Goal: Transaction & Acquisition: Book appointment/travel/reservation

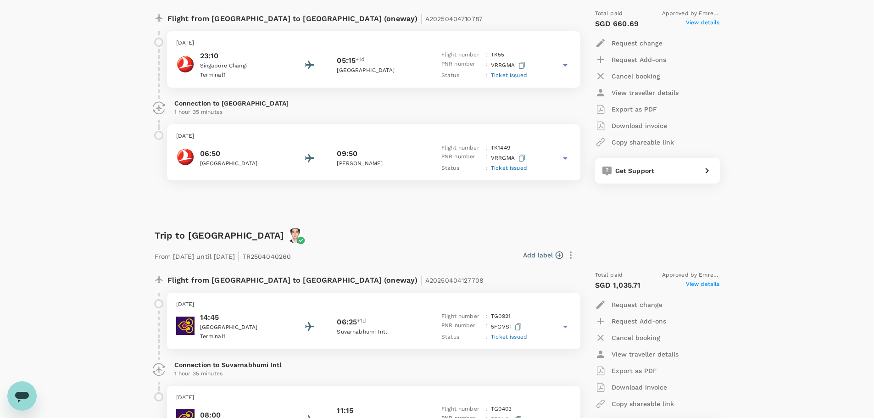
scroll to position [303, 0]
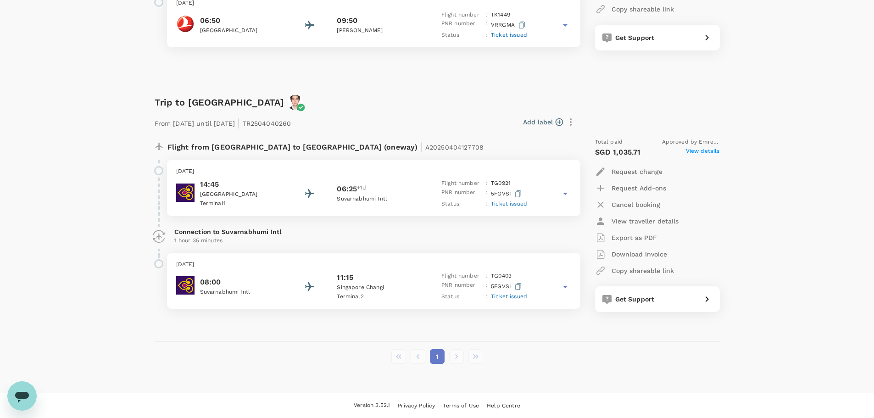
click at [822, 169] on div "Trips ​ ​ Upcoming Past Cancelled/Rejected Where I am the traveller Trip to [GE…" at bounding box center [437, 61] width 874 height 664
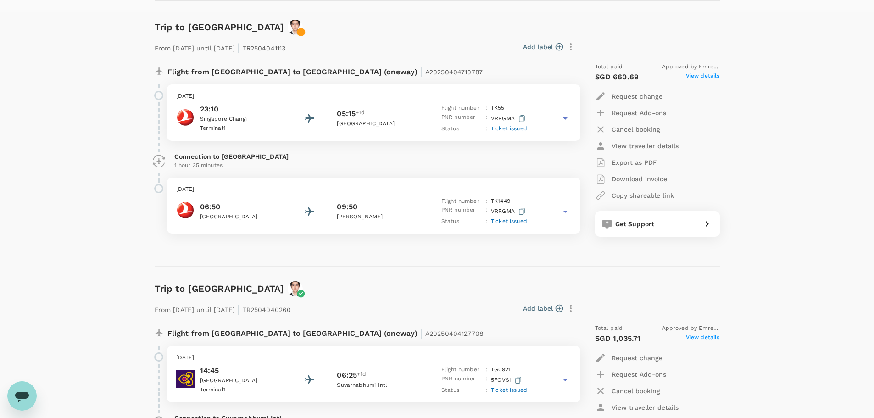
scroll to position [0, 0]
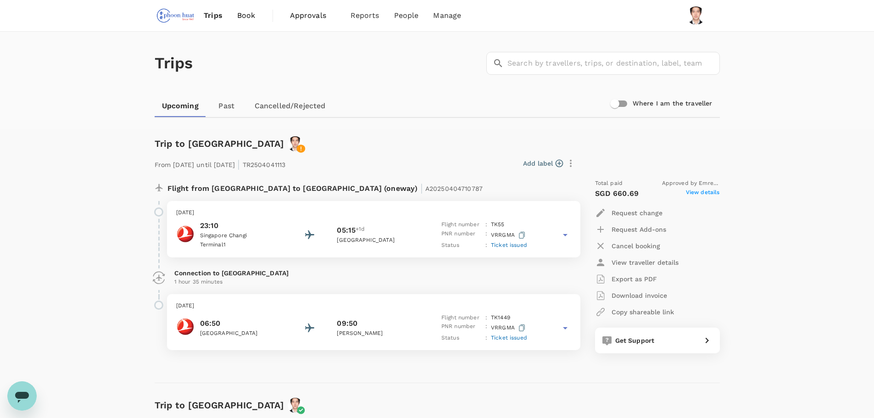
click at [244, 17] on span "Book" at bounding box center [246, 15] width 18 height 11
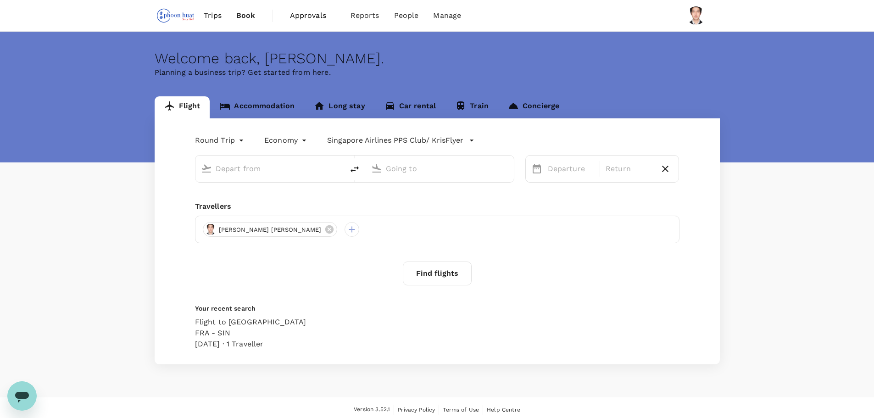
type input "Singapore Changi (SIN)"
type input "Soekarno-Hatta Intl (CGK)"
type input "Singapore Changi (SIN)"
type input "Soekarno-Hatta Intl (CGK)"
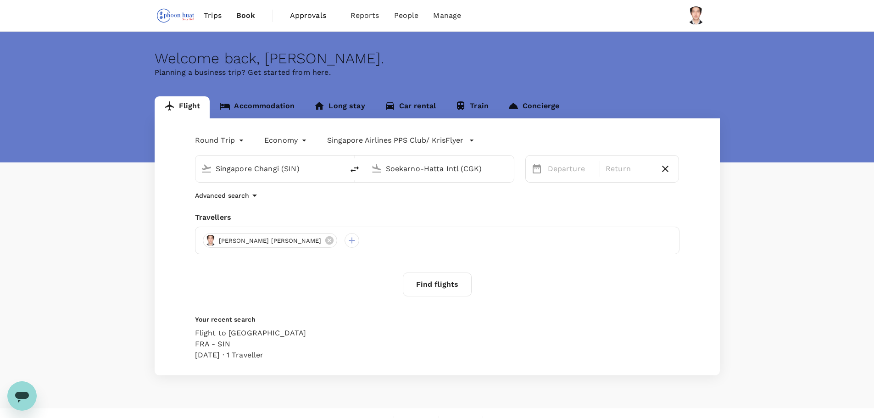
click at [281, 167] on input "Singapore Changi (SIN)" at bounding box center [270, 168] width 109 height 14
type input "Singapore Changi (SIN)"
drag, startPoint x: 254, startPoint y: 169, endPoint x: 260, endPoint y: 168, distance: 6.0
click at [254, 169] on input "Singapore Changi (SIN)" at bounding box center [270, 168] width 109 height 14
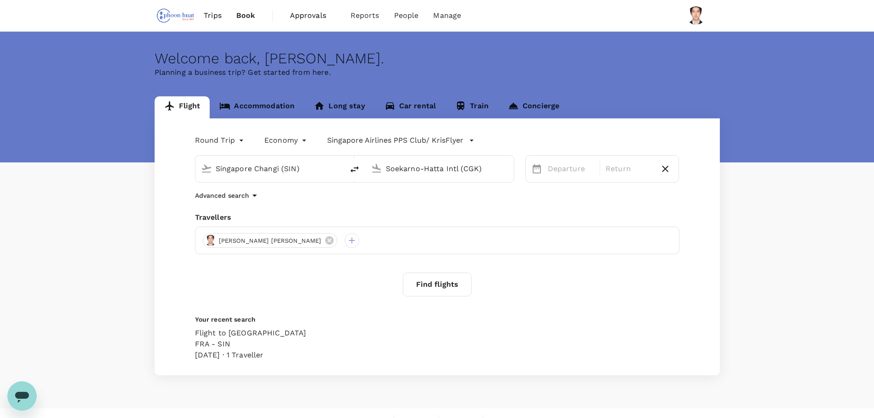
click at [316, 168] on input "Singapore Changi (SIN)" at bounding box center [270, 168] width 109 height 14
click at [223, 145] on body "Trips Book Approvals 0 Reports People Manage Welcome back , [PERSON_NAME] . Pla…" at bounding box center [437, 216] width 874 height 433
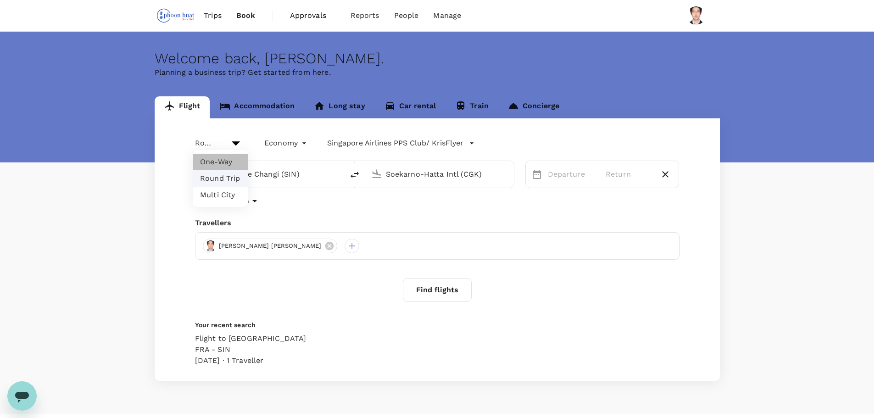
click at [225, 163] on li "One-Way" at bounding box center [220, 162] width 55 height 17
type input "oneway"
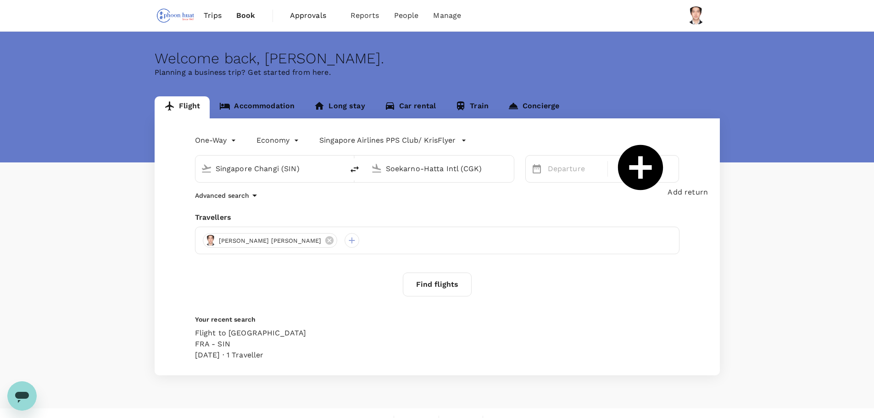
click at [321, 166] on input "Singapore Changi (SIN)" at bounding box center [270, 168] width 109 height 14
click at [313, 200] on p "Cologne Bonn" at bounding box center [281, 195] width 179 height 9
type input "Cologne Bonn (CGN)"
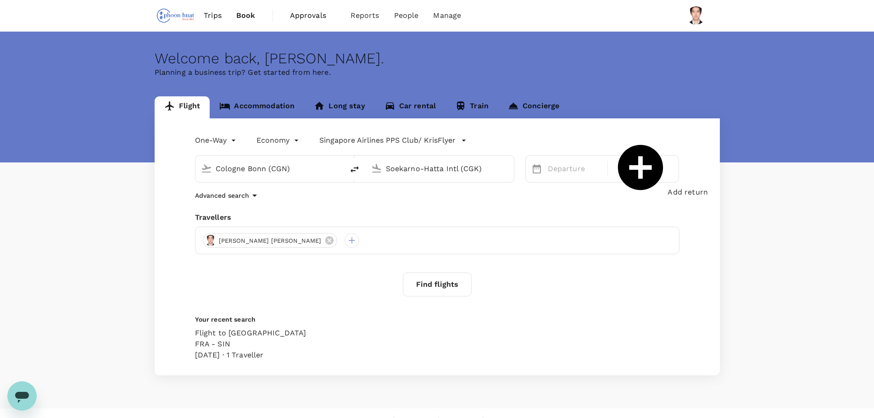
click at [445, 164] on input "Soekarno-Hatta Intl (CGK)" at bounding box center [440, 168] width 109 height 14
click at [462, 203] on div "Singapore Changi SIN" at bounding box center [447, 195] width 211 height 14
type input "Singapore Changi (SIN)"
click at [708, 246] on div "7" at bounding box center [706, 247] width 17 height 17
click at [429, 285] on button "Find flights" at bounding box center [437, 284] width 69 height 24
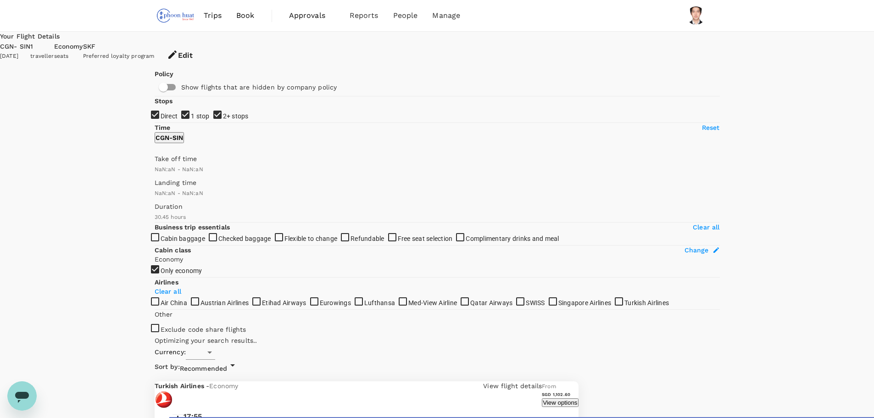
type input "SGD"
type input "1440"
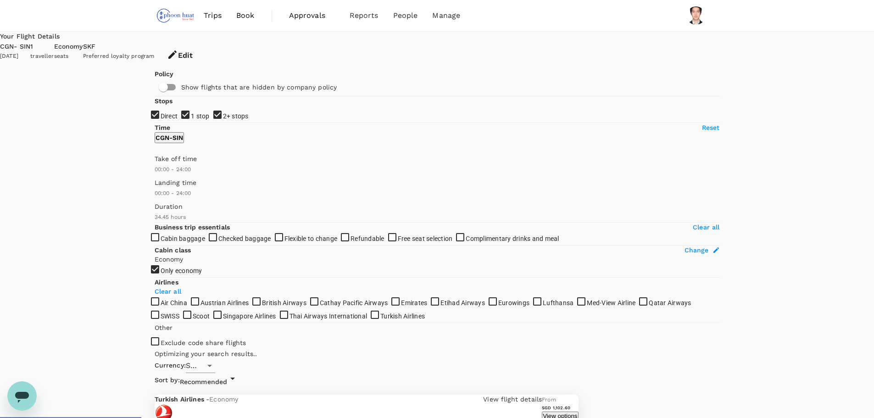
type input "2155"
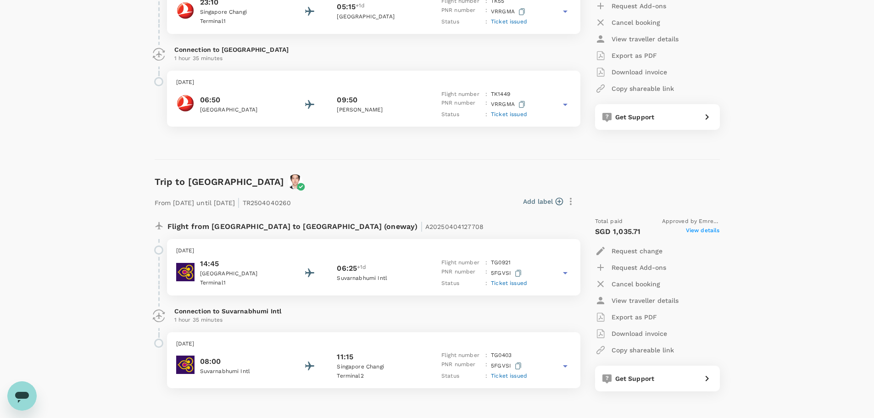
scroll to position [275, 0]
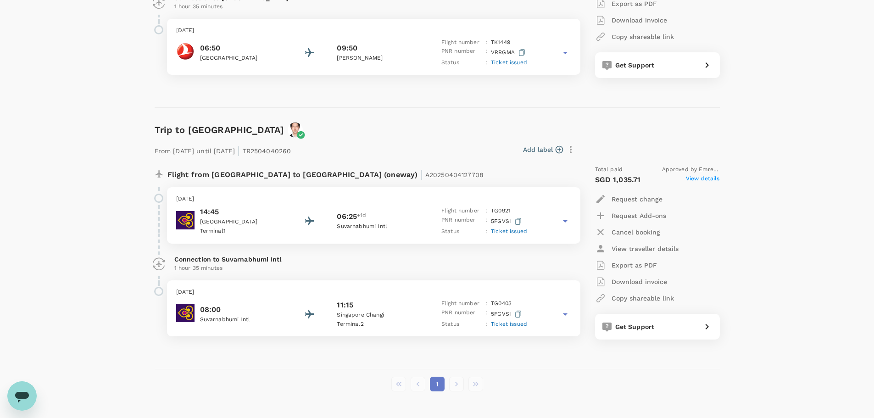
click at [697, 178] on span "View details" at bounding box center [703, 179] width 34 height 11
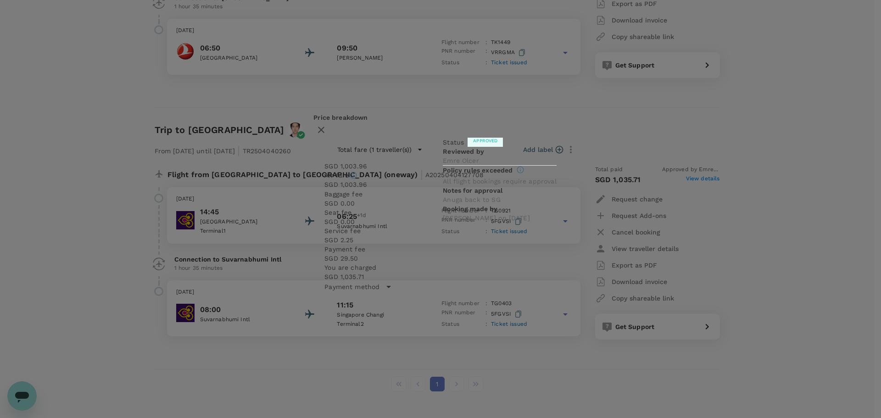
click at [327, 127] on icon "button" at bounding box center [321, 129] width 11 height 11
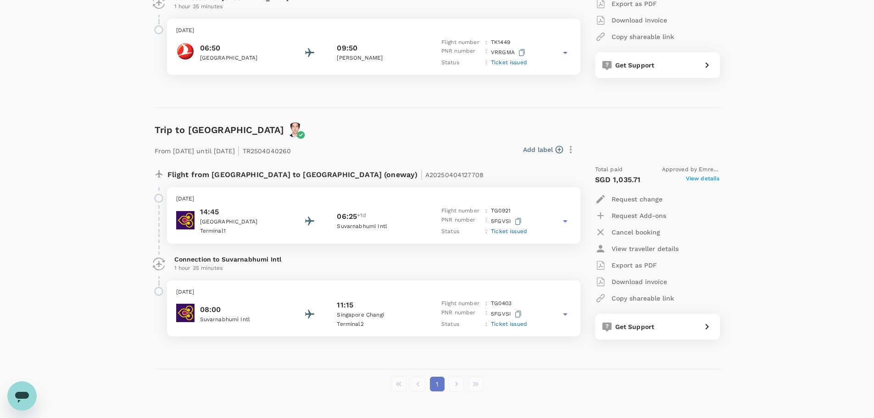
click at [568, 221] on icon at bounding box center [564, 221] width 11 height 11
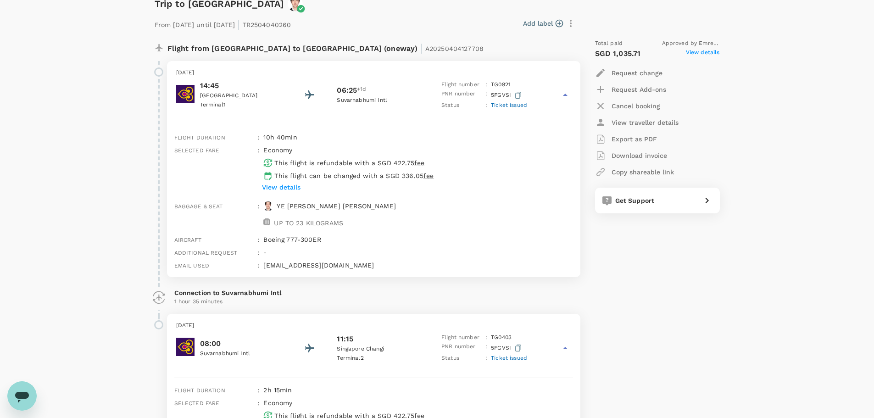
scroll to position [459, 0]
